Goal: Task Accomplishment & Management: Complete application form

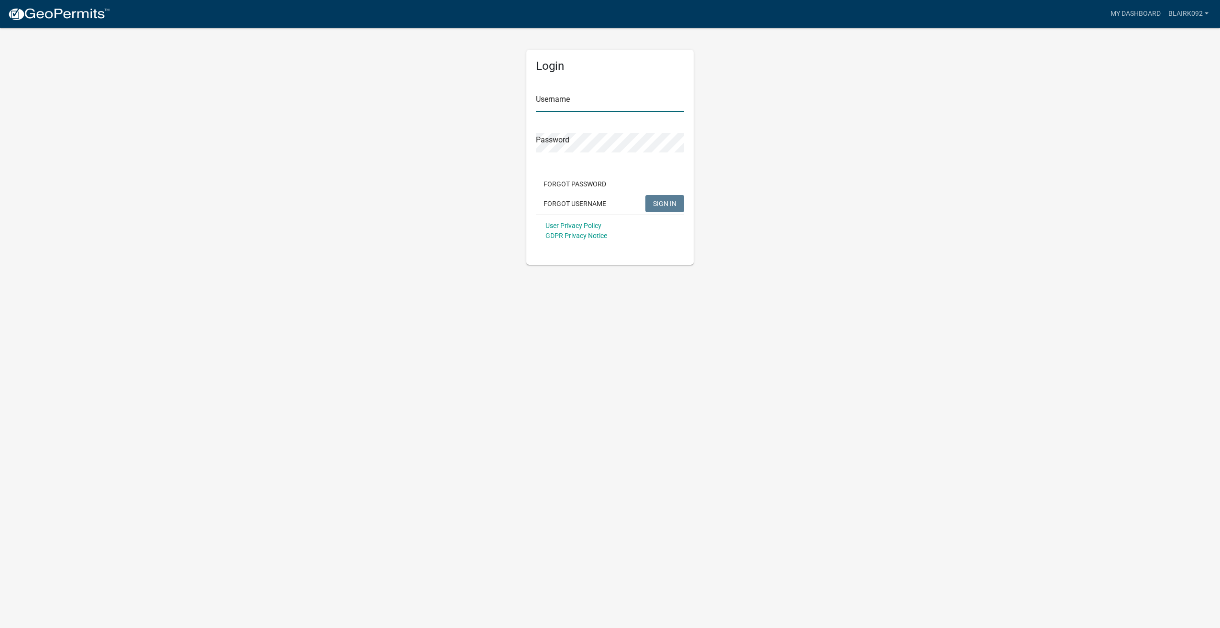
type input "blairk092"
click at [670, 203] on span "SIGN IN" at bounding box center [664, 203] width 23 height 8
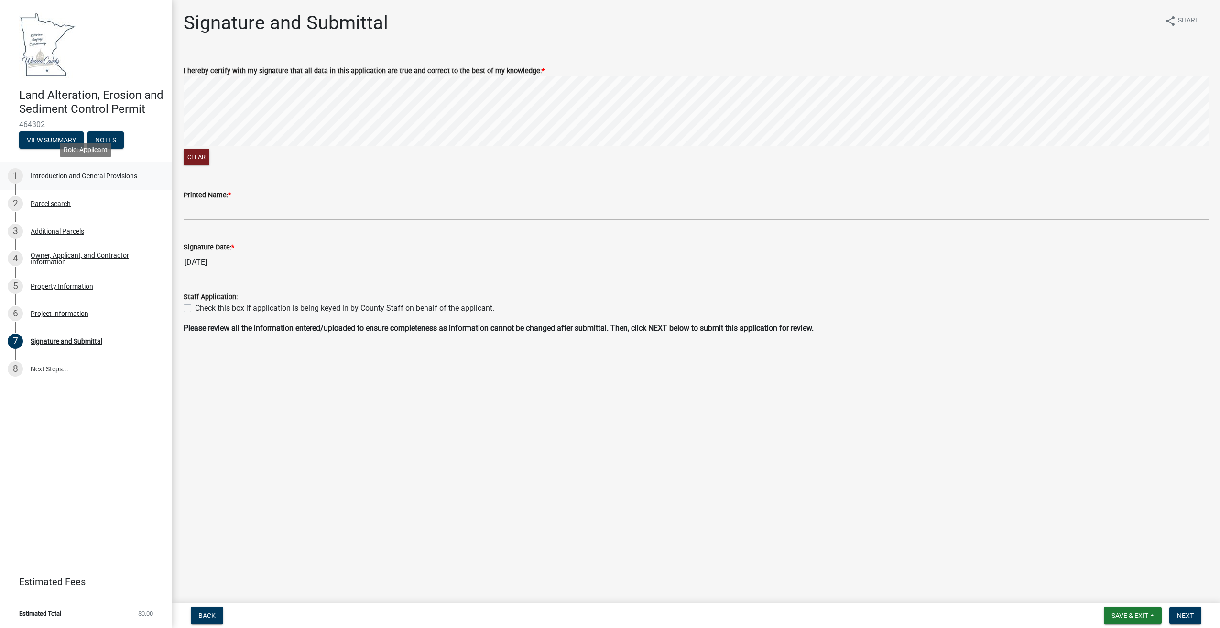
click at [94, 181] on div "1 Introduction and General Provisions" at bounding box center [82, 175] width 149 height 15
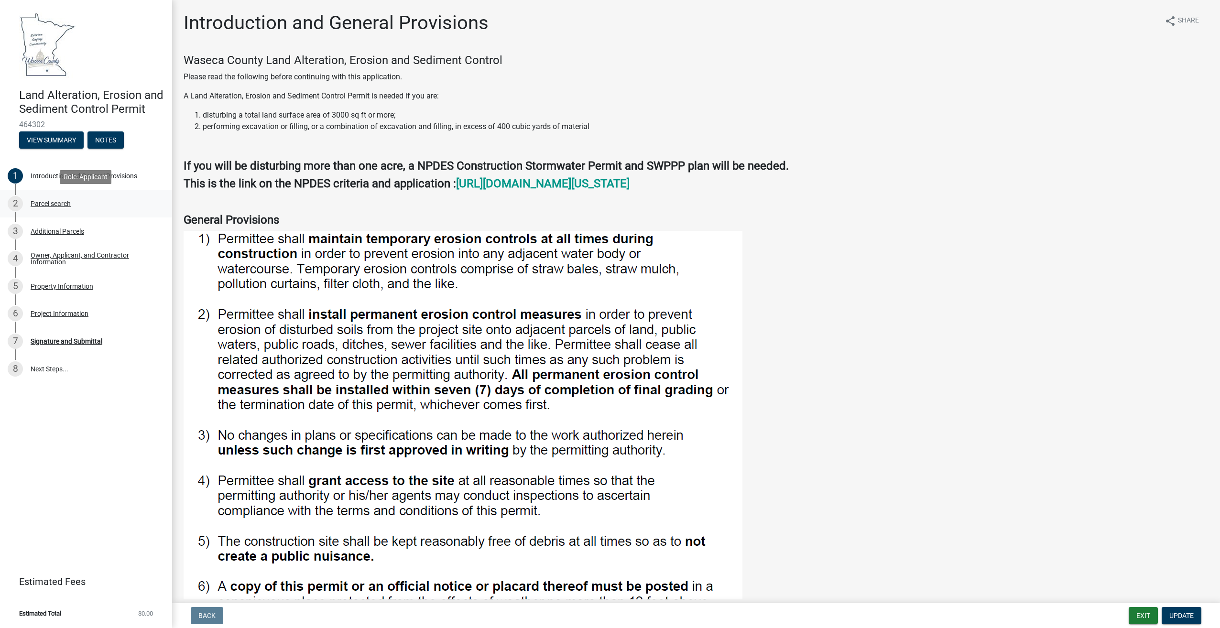
click at [67, 204] on div "Parcel search" at bounding box center [51, 203] width 40 height 7
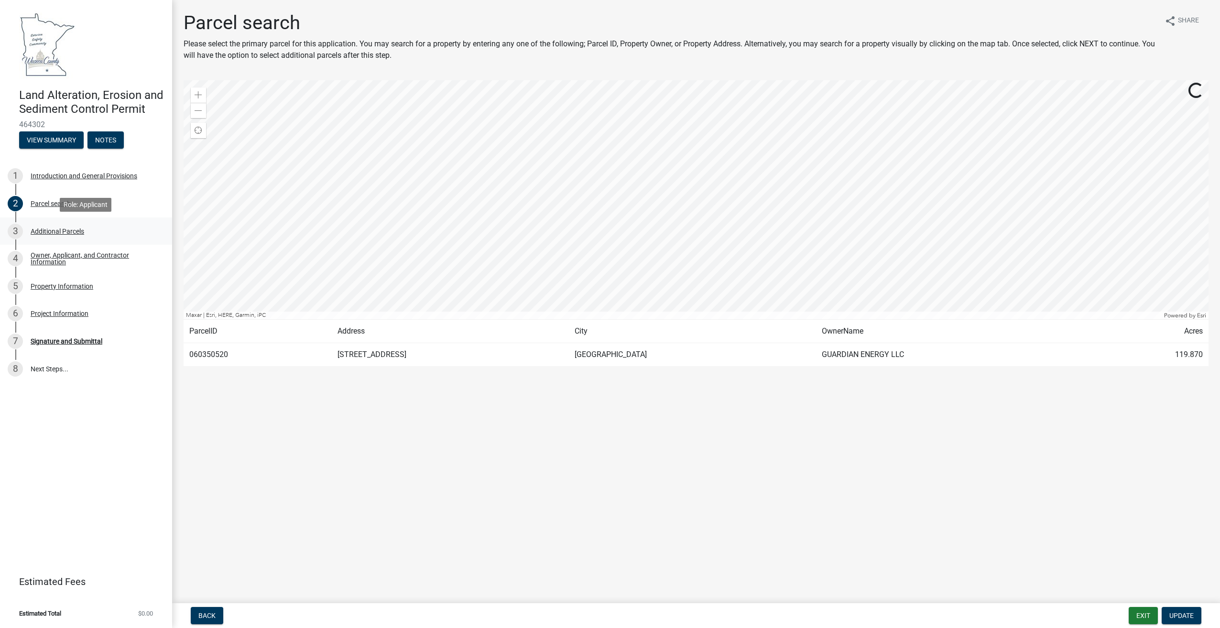
click at [65, 233] on div "Additional Parcels" at bounding box center [58, 231] width 54 height 7
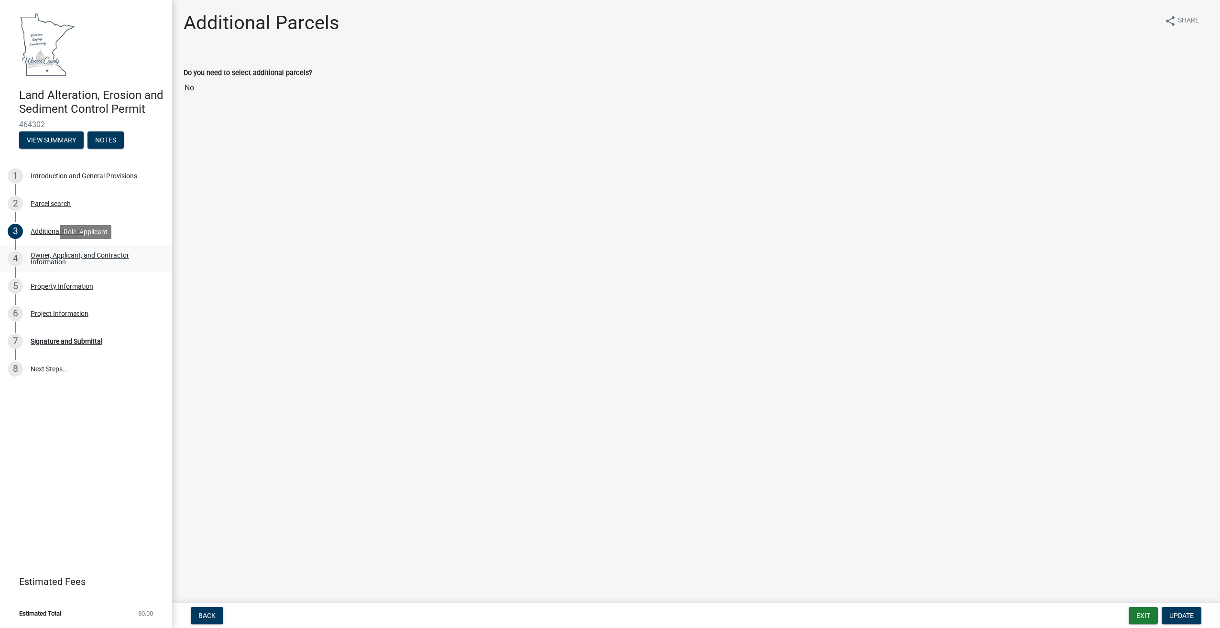
click at [74, 255] on div "Owner, Applicant, and Contractor Information" at bounding box center [94, 258] width 126 height 13
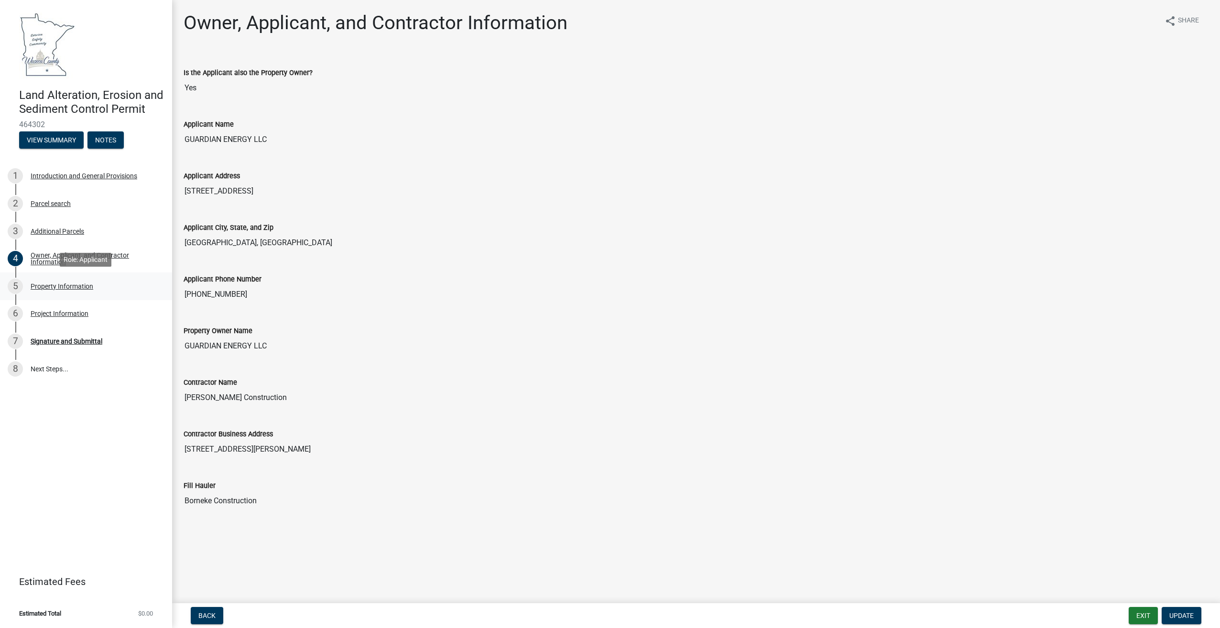
click at [71, 287] on div "Property Information" at bounding box center [62, 286] width 63 height 7
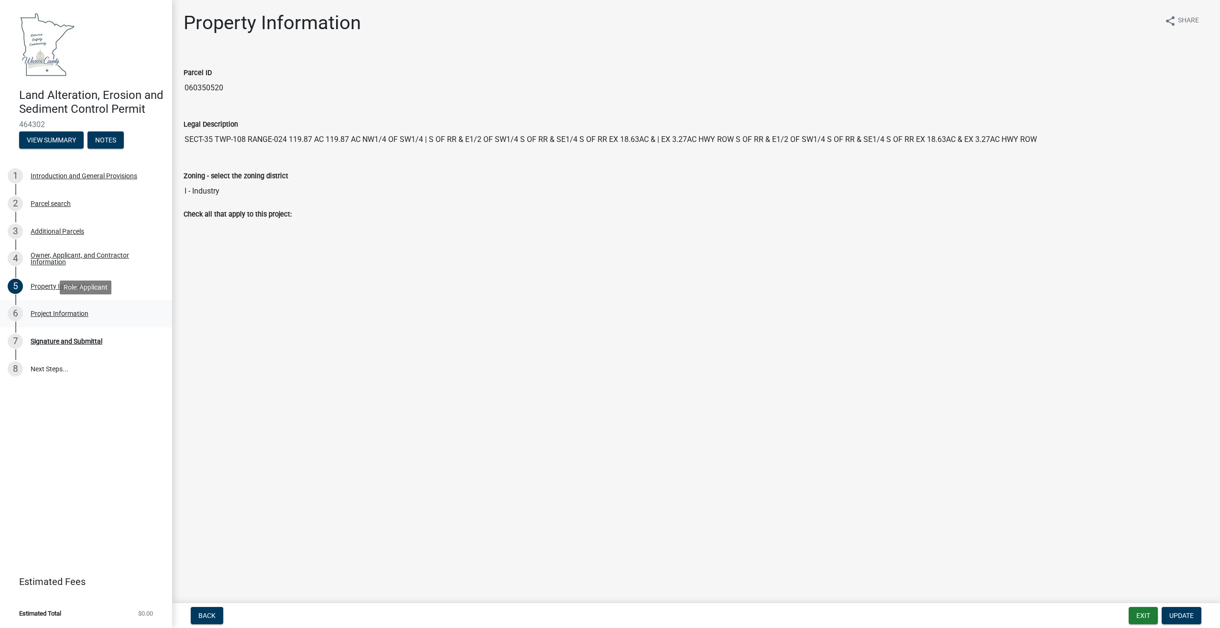
click at [61, 314] on div "Project Information" at bounding box center [60, 313] width 58 height 7
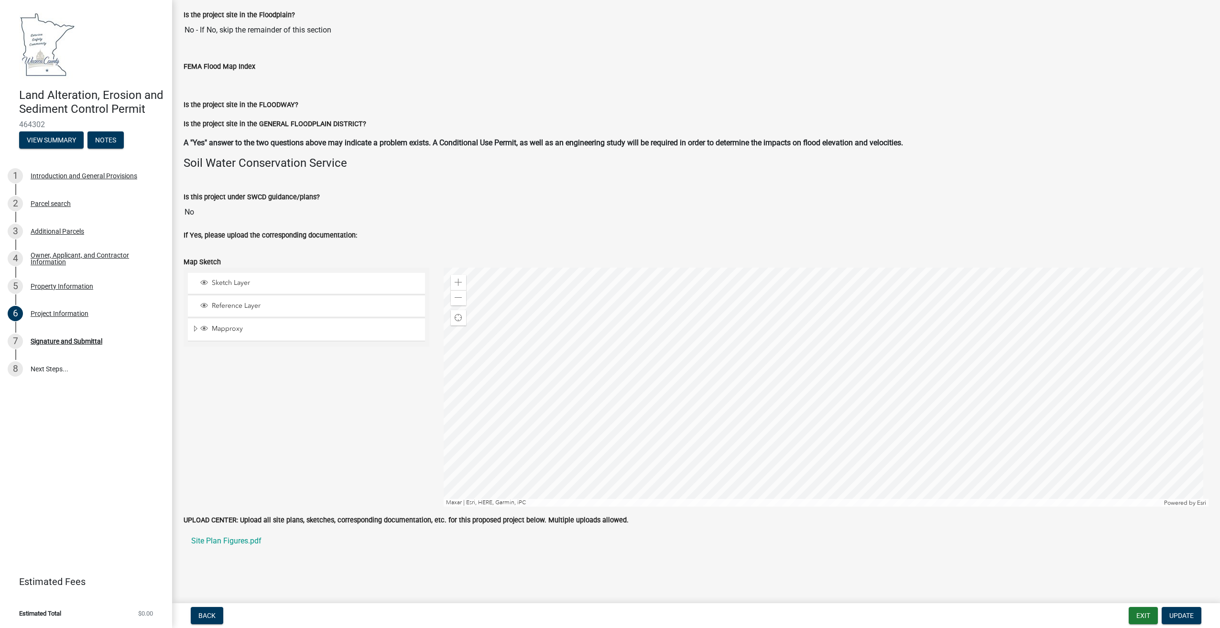
scroll to position [1880, 0]
click at [59, 340] on div "Signature and Submittal" at bounding box center [67, 341] width 72 height 7
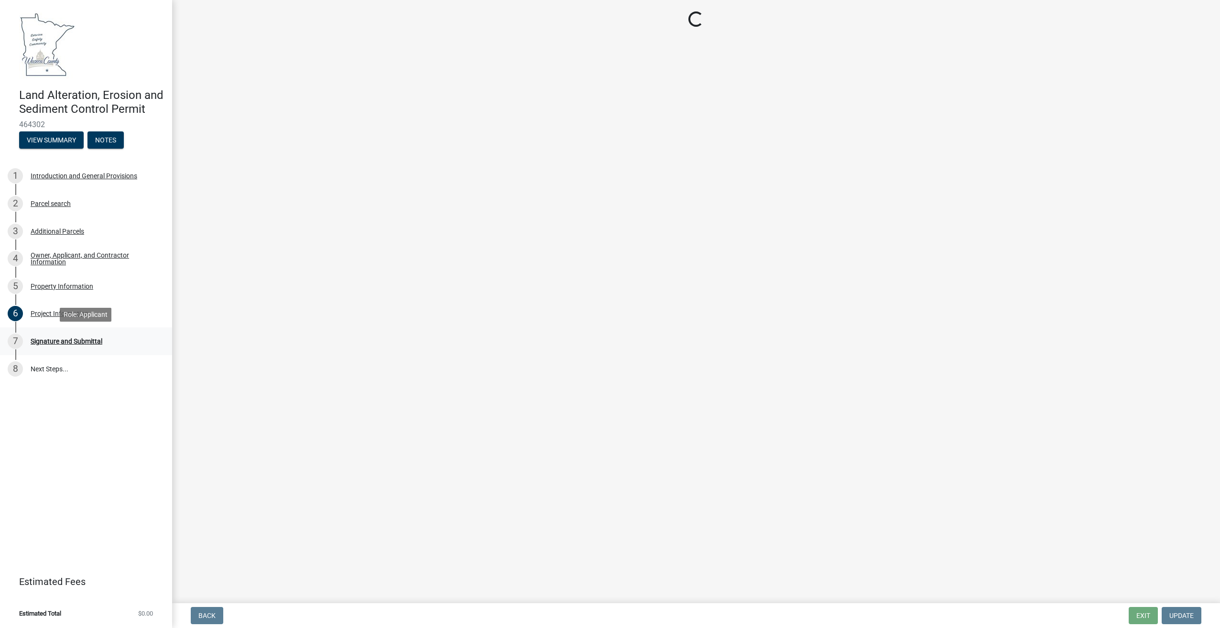
scroll to position [0, 0]
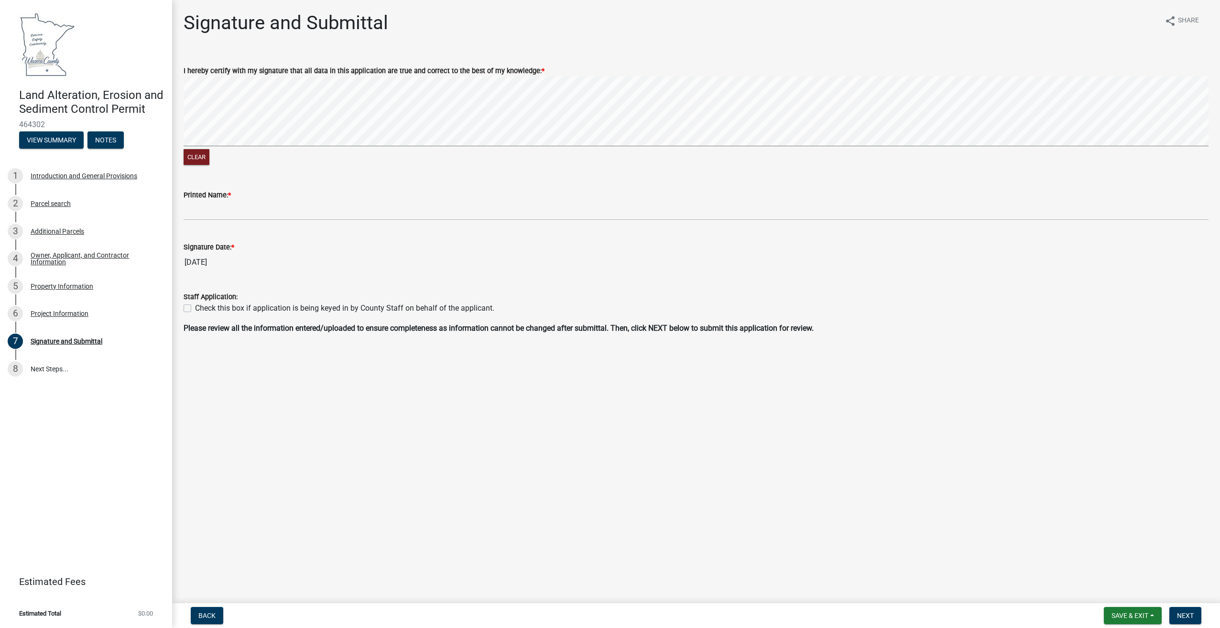
click at [244, 166] on div "Clear" at bounding box center [696, 121] width 1025 height 91
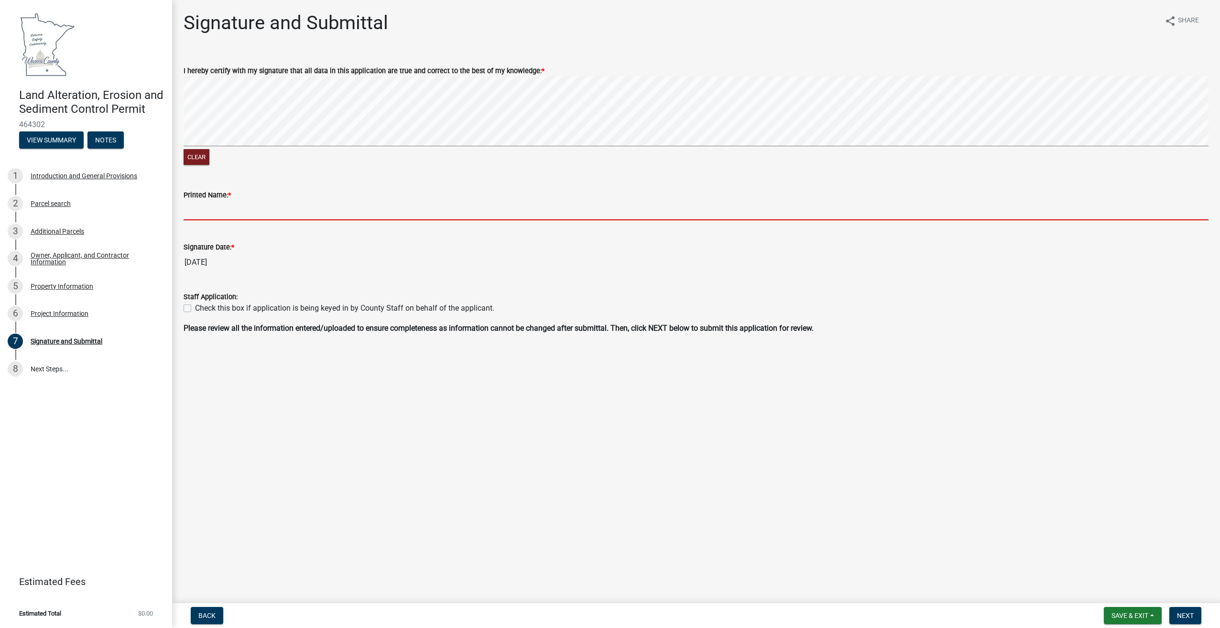
click at [251, 210] on input "Printed Name: *" at bounding box center [696, 211] width 1025 height 20
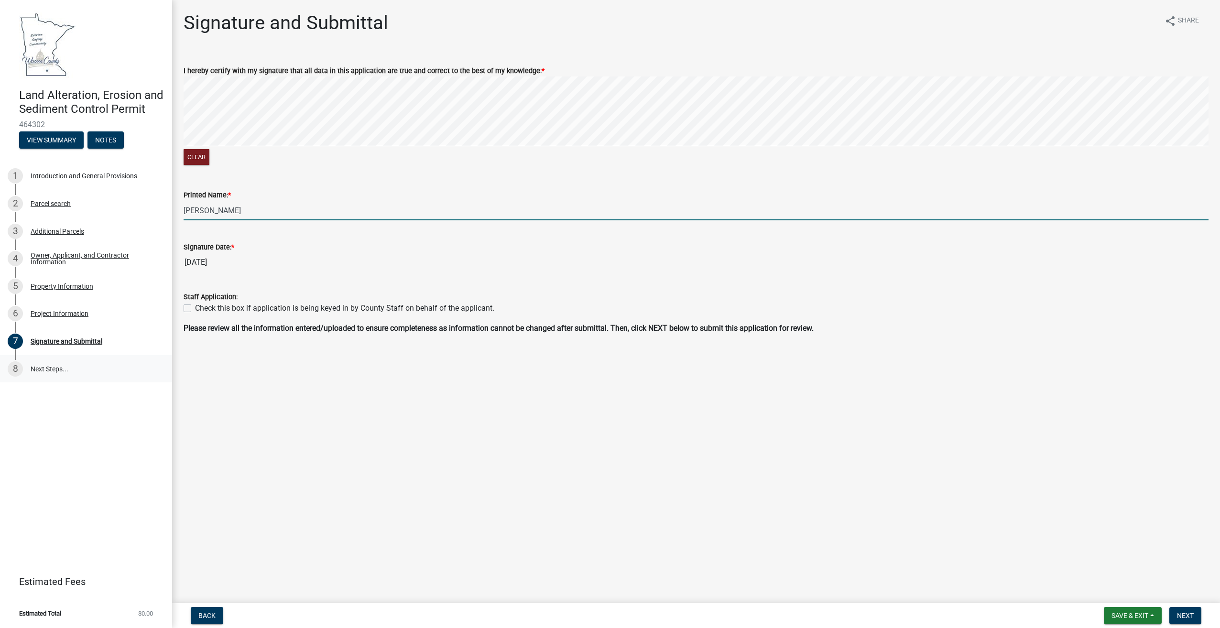
type input "Kyle Blair"
click at [54, 365] on link "8 Next Steps..." at bounding box center [86, 369] width 172 height 28
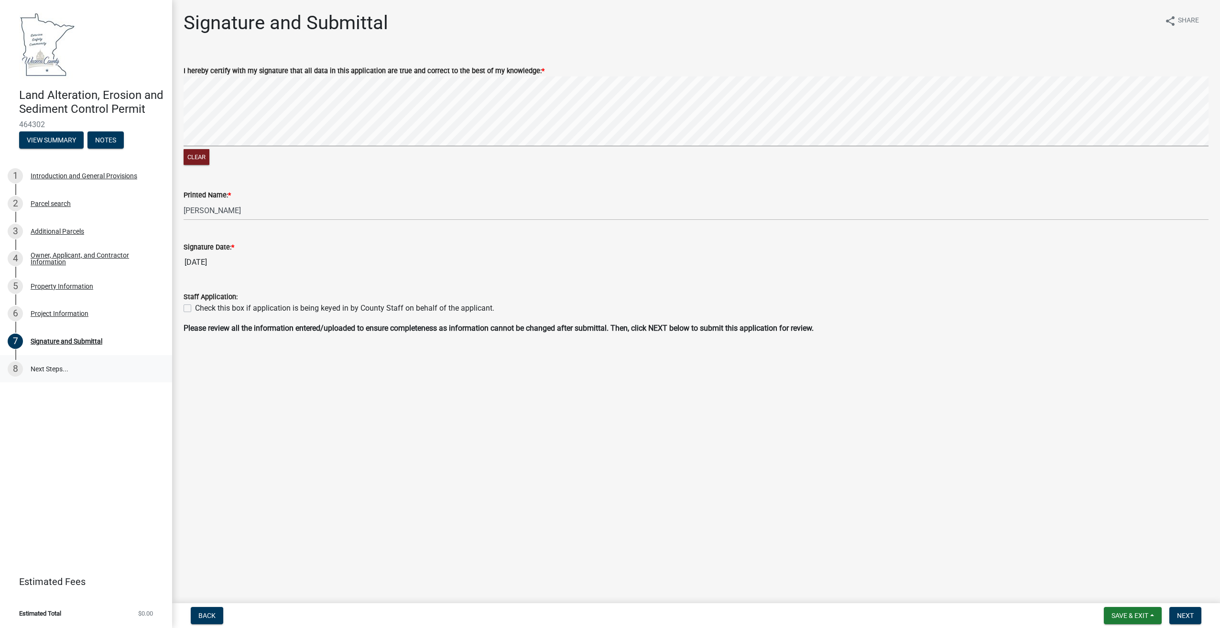
click at [39, 368] on link "8 Next Steps..." at bounding box center [86, 369] width 172 height 28
click at [1183, 614] on span "Next" at bounding box center [1185, 616] width 17 height 8
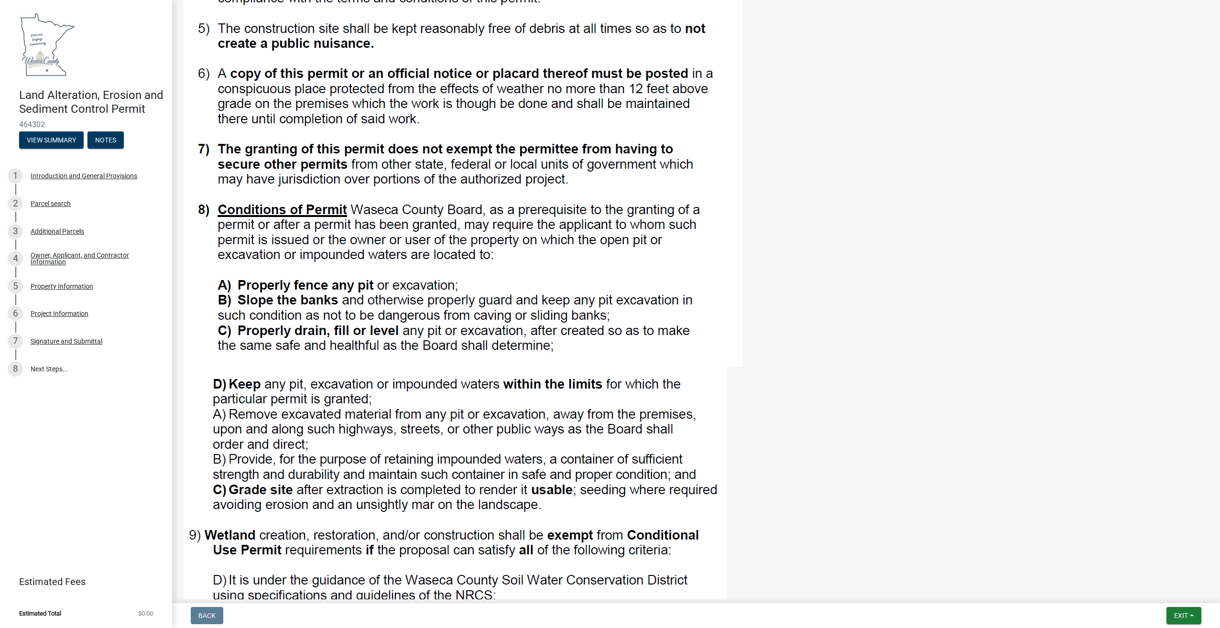
scroll to position [844, 0]
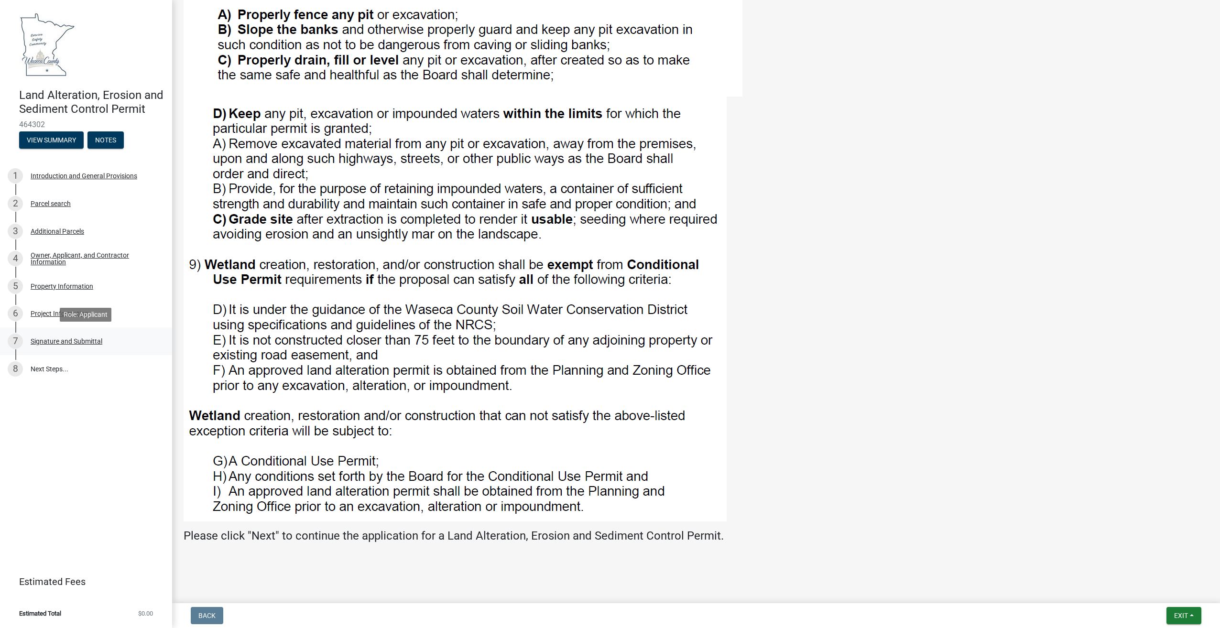
click at [64, 346] on div "7 Signature and Submittal" at bounding box center [82, 341] width 149 height 15
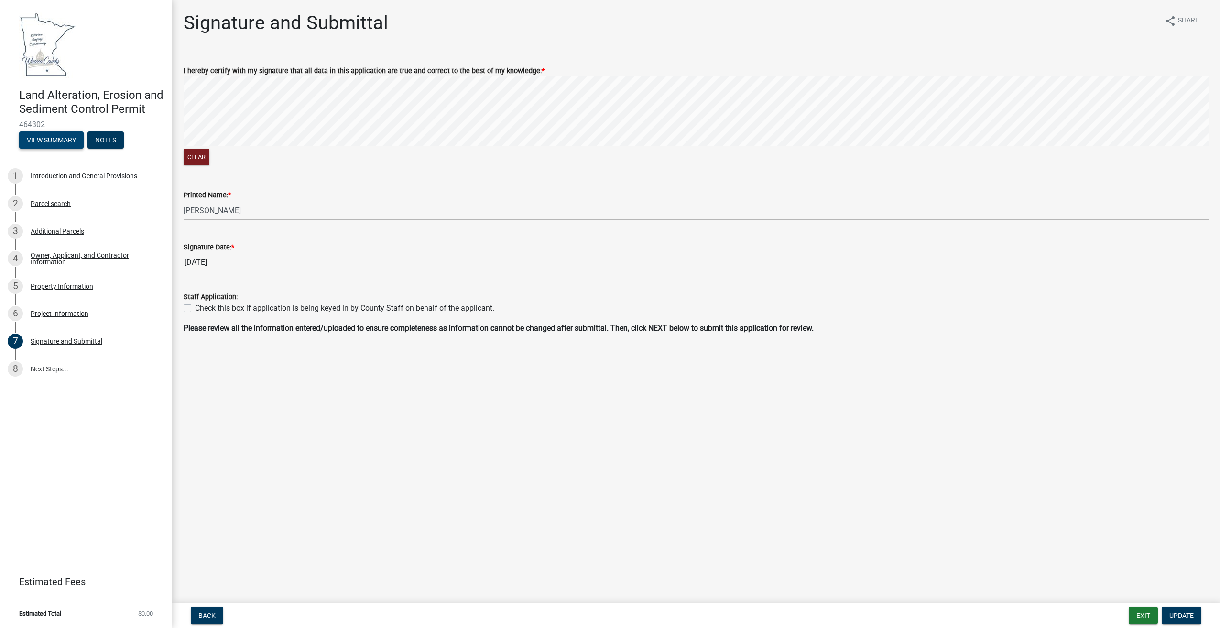
click at [65, 146] on button "View Summary" at bounding box center [51, 139] width 65 height 17
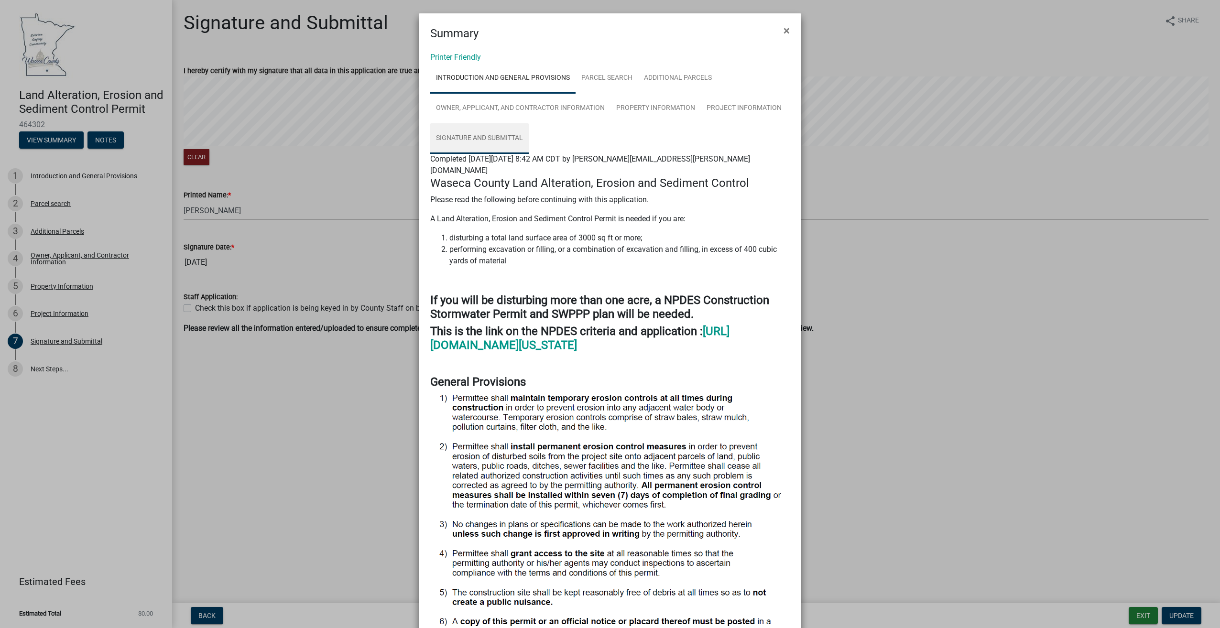
click at [480, 139] on link "Signature and Submittal" at bounding box center [479, 138] width 98 height 31
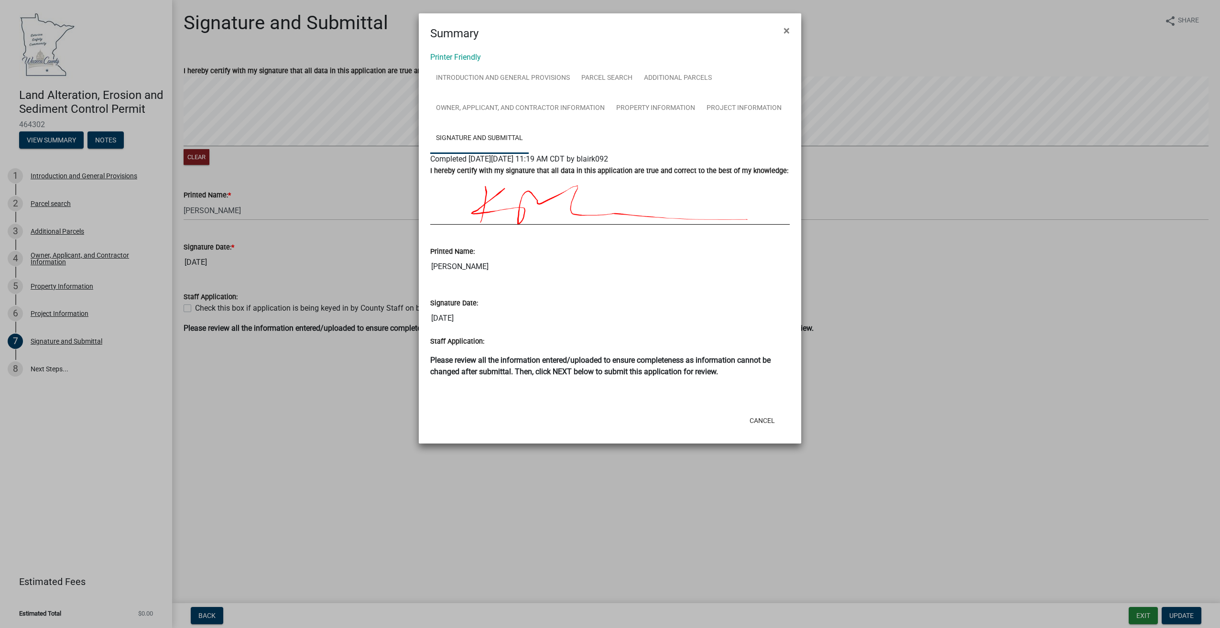
click at [632, 382] on div "Please review all the information entered/uploaded to ensure completeness as in…" at bounding box center [610, 370] width 374 height 31
click at [469, 56] on link "Printer Friendly" at bounding box center [455, 57] width 51 height 9
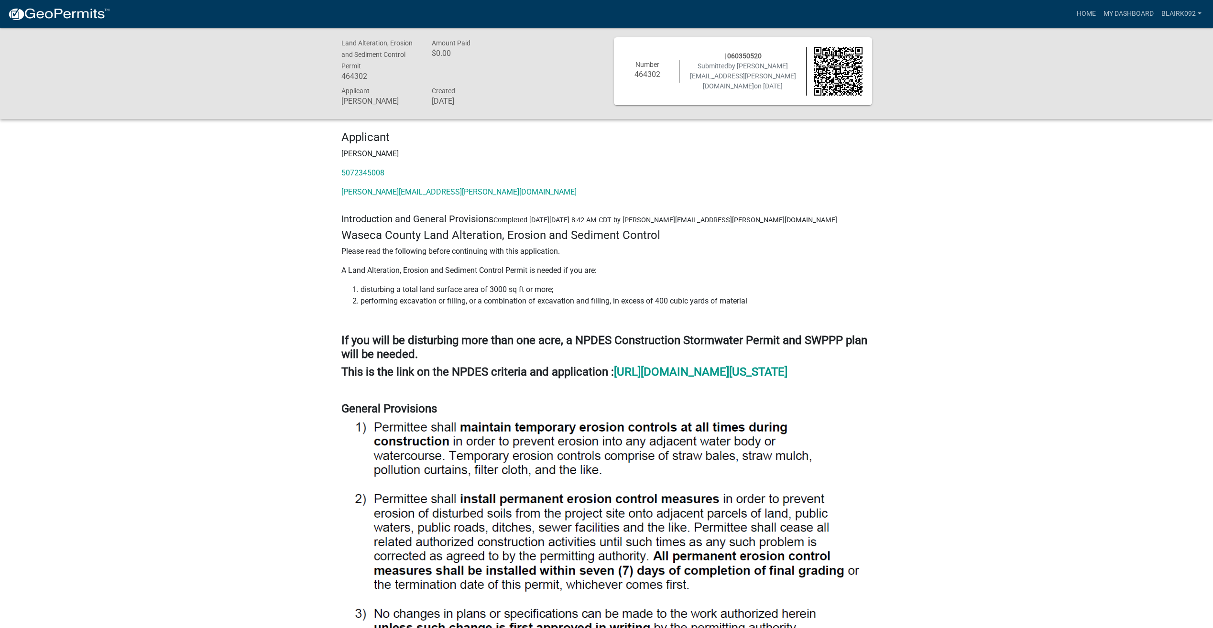
click at [758, 65] on span "by leann.erickson@guardiannrg.com" at bounding box center [743, 76] width 106 height 28
